Goal: Information Seeking & Learning: Learn about a topic

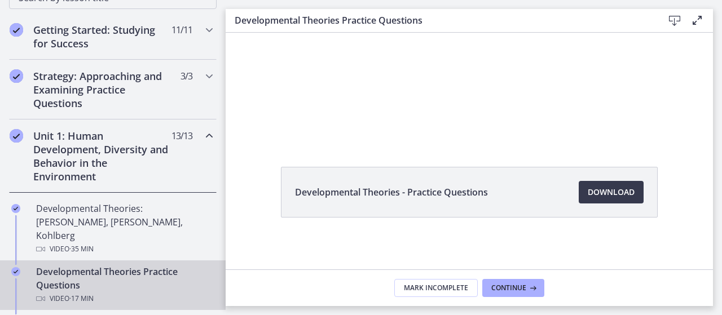
scroll to position [227, 0]
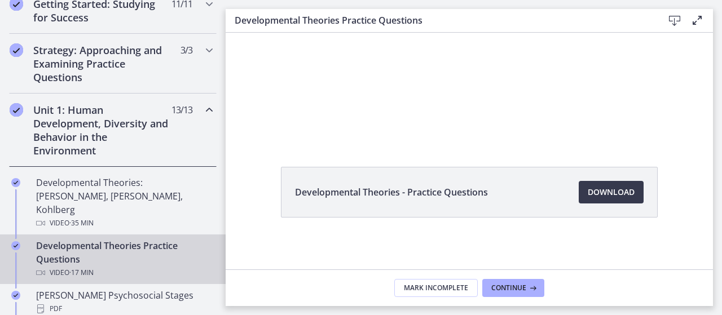
click at [127, 124] on h2 "Unit 1: Human Development, Diversity and Behavior in the Environment" at bounding box center [102, 130] width 138 height 54
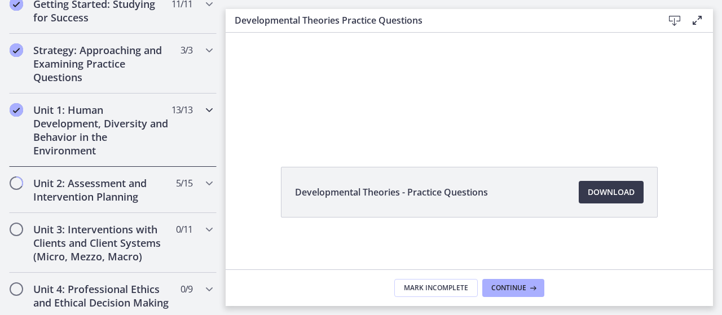
click at [103, 125] on h2 "Unit 1: Human Development, Diversity and Behavior in the Environment" at bounding box center [102, 130] width 138 height 54
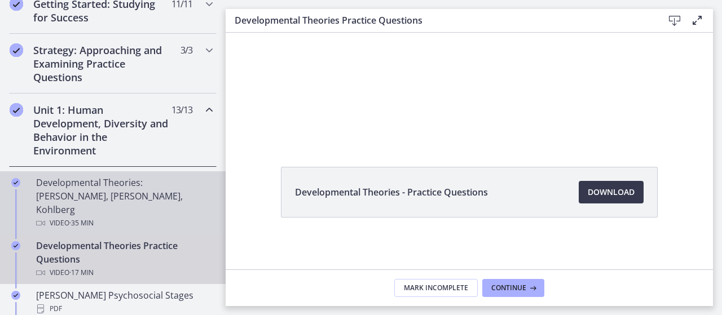
click at [116, 186] on div "Developmental Theories: [PERSON_NAME], [PERSON_NAME], Kohlberg Video · 35 min" at bounding box center [124, 203] width 176 height 54
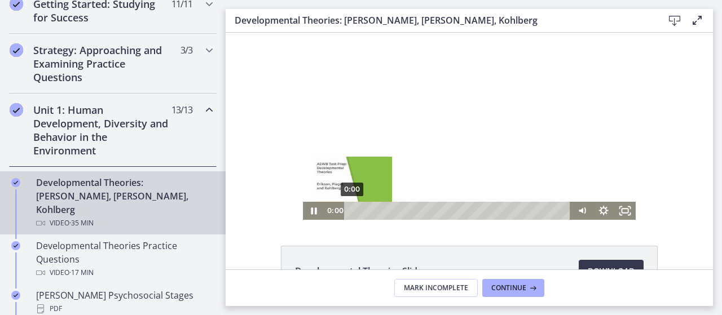
click at [352, 213] on div "0:00" at bounding box center [459, 211] width 214 height 18
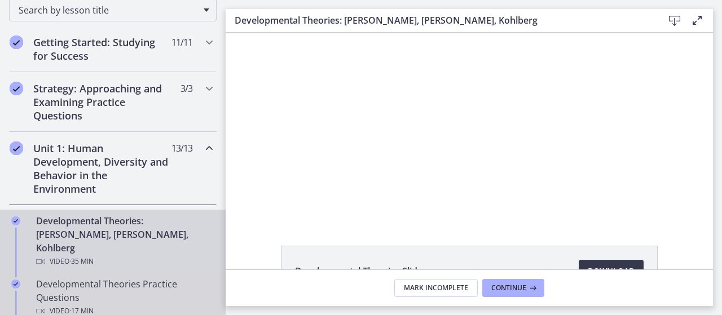
scroll to position [187, 0]
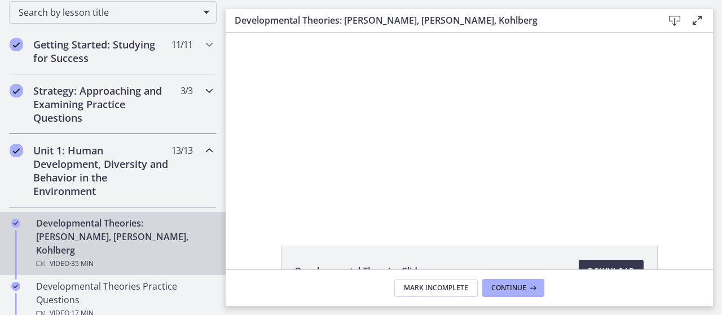
click at [181, 88] on span "3 / 3 Completed" at bounding box center [187, 91] width 12 height 14
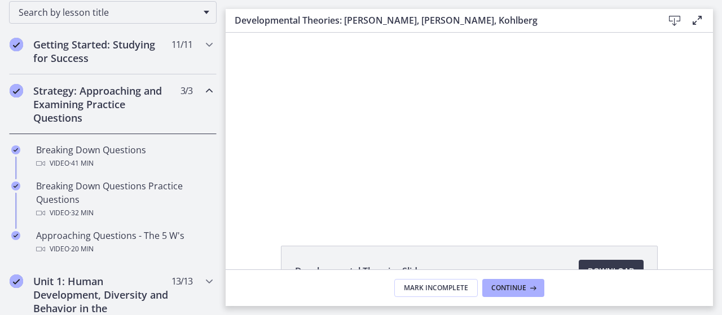
click at [181, 91] on span "3 / 3 Completed" at bounding box center [187, 91] width 12 height 14
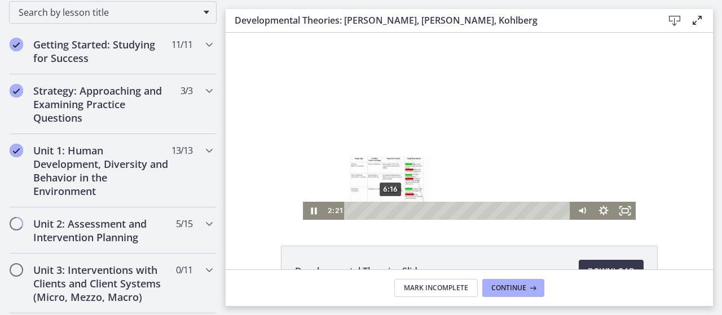
click at [387, 208] on div "6:16" at bounding box center [459, 211] width 214 height 18
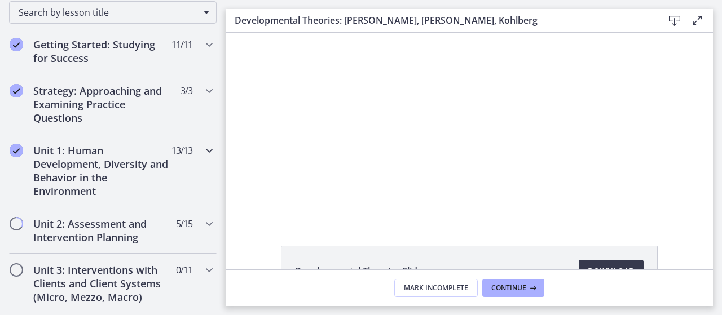
click at [85, 191] on h2 "Unit 1: Human Development, Diversity and Behavior in the Environment" at bounding box center [102, 171] width 138 height 54
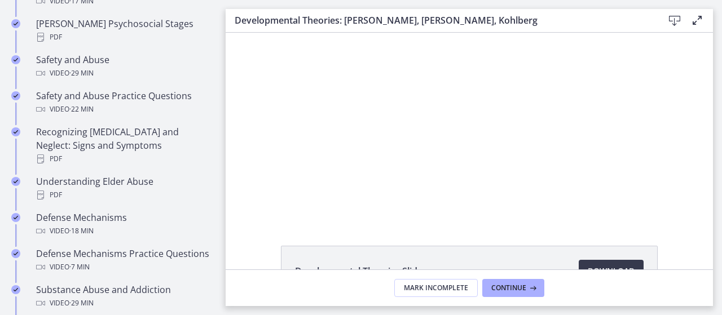
scroll to position [504, 0]
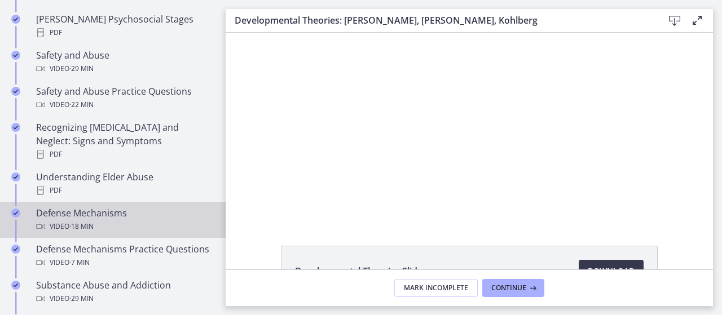
click at [93, 220] on span "· 18 min" at bounding box center [81, 227] width 24 height 14
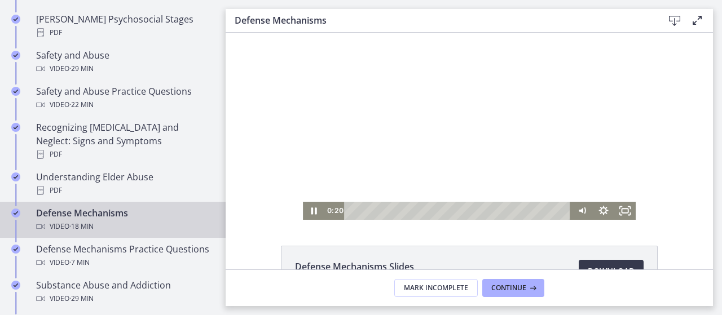
click at [352, 213] on div "Playbar" at bounding box center [459, 211] width 214 height 18
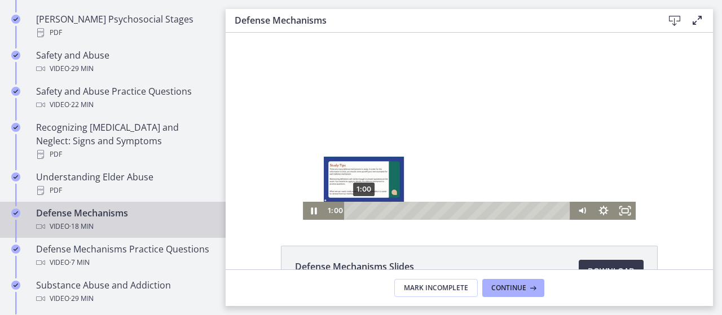
click at [360, 214] on div "1:00" at bounding box center [459, 211] width 214 height 18
click at [362, 214] on div "Playbar" at bounding box center [365, 211] width 6 height 6
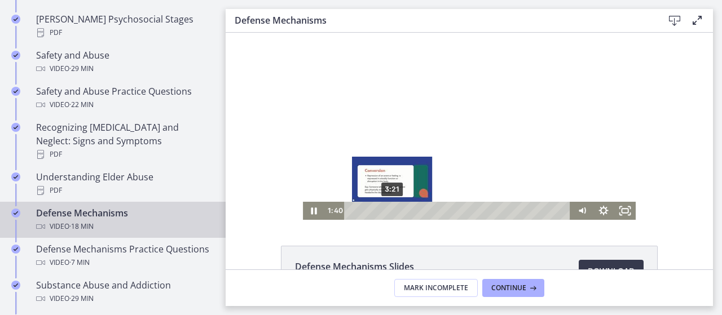
click at [388, 212] on div "3:21" at bounding box center [459, 211] width 214 height 18
click at [384, 212] on div "3:04" at bounding box center [459, 211] width 214 height 18
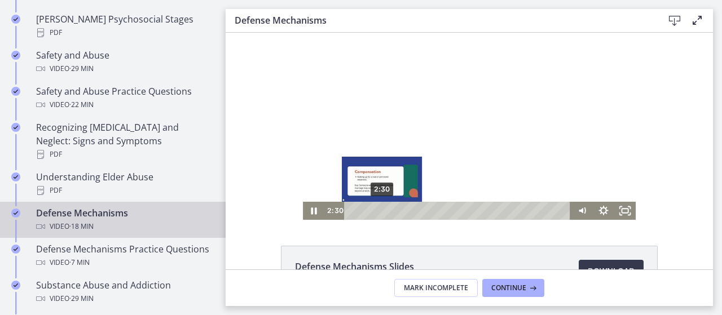
click at [378, 213] on div "2:30" at bounding box center [459, 211] width 214 height 18
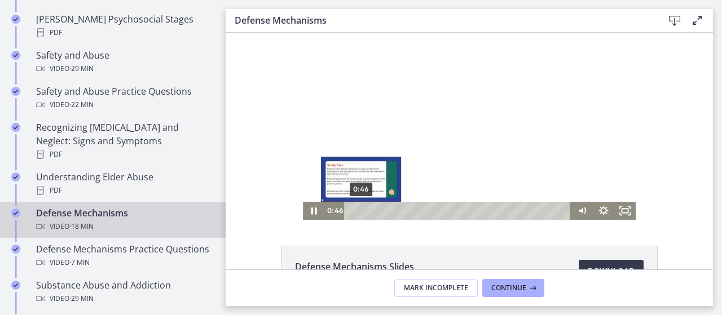
click at [357, 210] on div "0:46" at bounding box center [459, 211] width 214 height 18
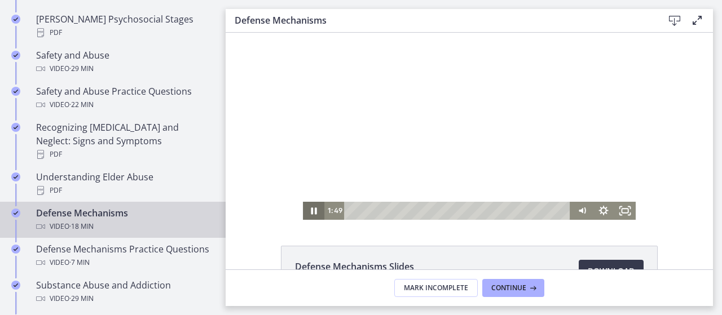
click at [311, 213] on icon "Pause" at bounding box center [314, 211] width 6 height 7
click at [311, 210] on icon "Play Video" at bounding box center [314, 210] width 7 height 9
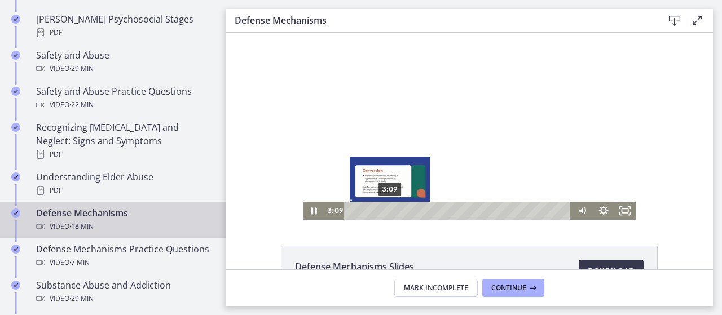
click at [386, 212] on div "3:09" at bounding box center [459, 211] width 214 height 18
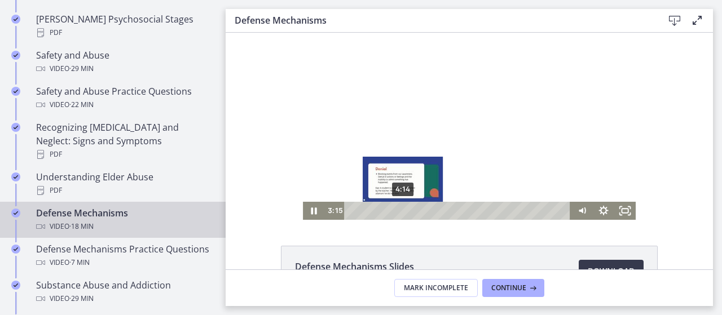
click at [399, 209] on div "4:14" at bounding box center [459, 211] width 214 height 18
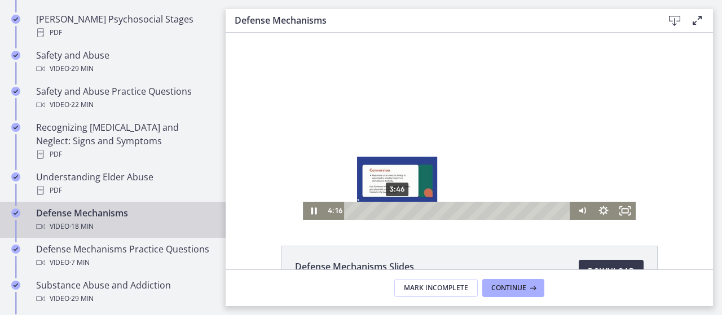
click at [393, 209] on div "3:46" at bounding box center [459, 211] width 214 height 18
click at [394, 209] on div "Playbar" at bounding box center [397, 211] width 6 height 6
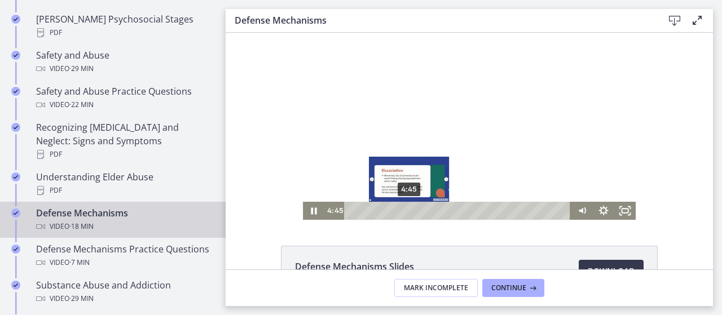
click at [405, 212] on div "4:45" at bounding box center [459, 211] width 214 height 18
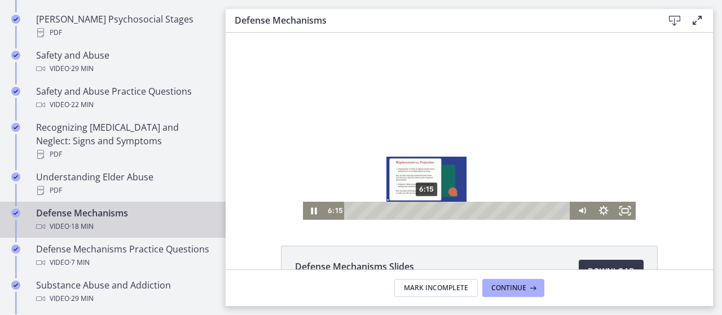
click at [423, 213] on div "6:15" at bounding box center [459, 211] width 214 height 18
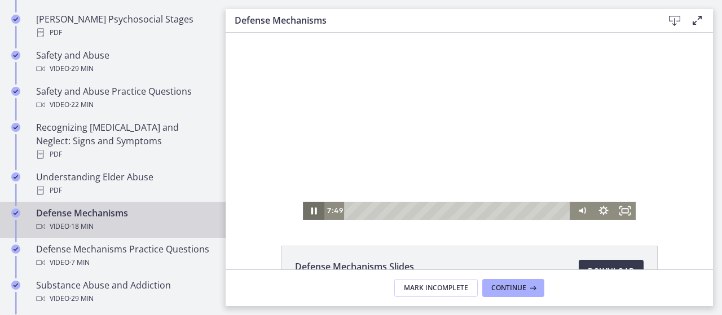
click at [308, 207] on icon "Pause" at bounding box center [313, 211] width 21 height 18
click at [312, 207] on icon "Play Video" at bounding box center [315, 210] width 6 height 7
click at [308, 207] on icon "Pause" at bounding box center [313, 211] width 21 height 18
